Goal: Find contact information: Find contact information

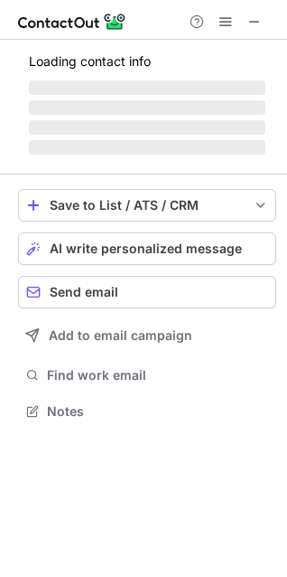
scroll to position [438, 287]
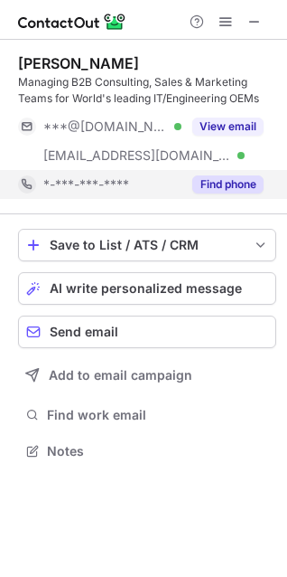
click at [221, 184] on button "Find phone" at bounding box center [228, 184] width 71 height 18
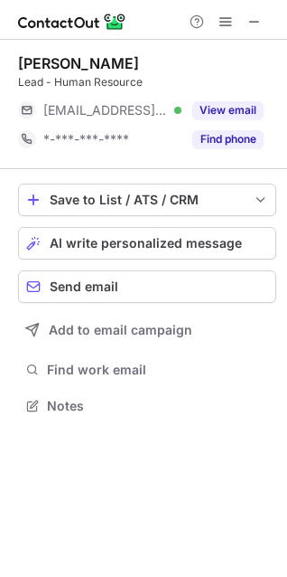
scroll to position [393, 287]
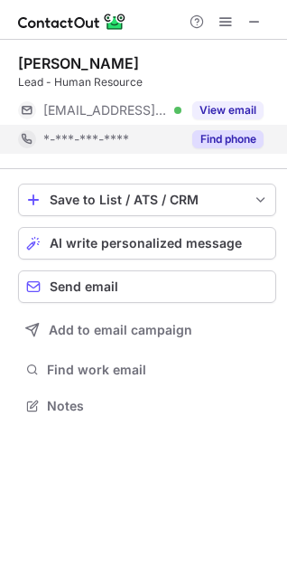
click at [212, 149] on div "Find phone" at bounding box center [223, 139] width 82 height 29
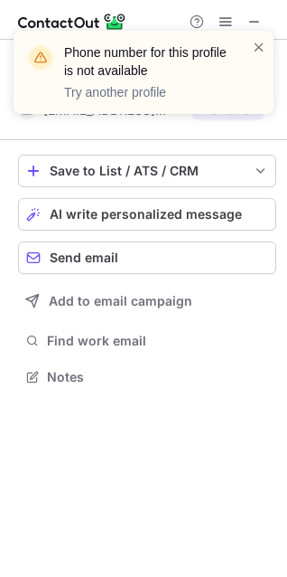
scroll to position [364, 287]
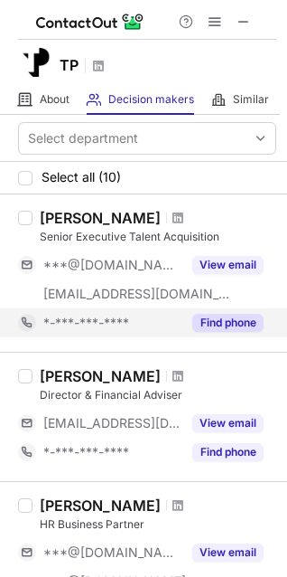
click at [221, 314] on button "Find phone" at bounding box center [228, 323] width 71 height 18
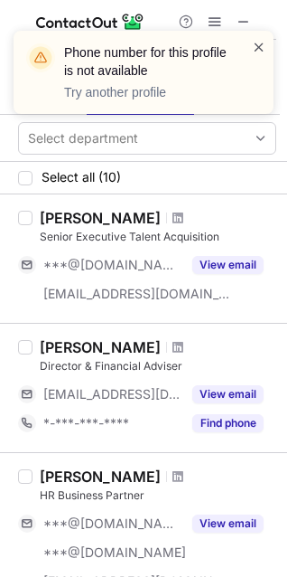
click at [265, 54] on span at bounding box center [259, 47] width 14 height 18
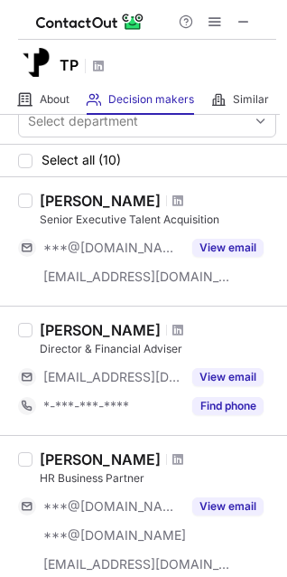
scroll to position [32, 0]
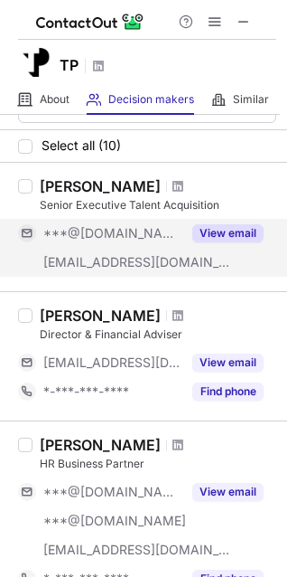
click at [225, 231] on button "View email" at bounding box center [228, 233] width 71 height 18
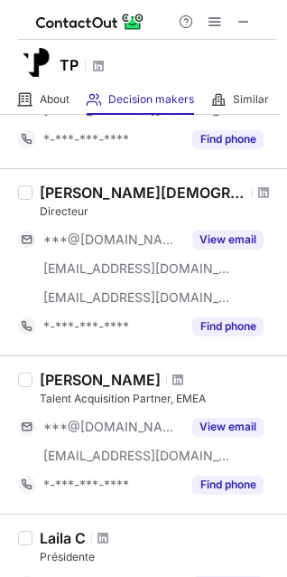
scroll to position [595, 0]
